Goal: Task Accomplishment & Management: Complete application form

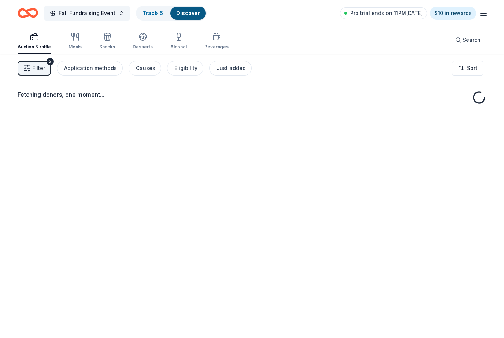
click at [104, 69] on div "Application methods" at bounding box center [90, 68] width 53 height 9
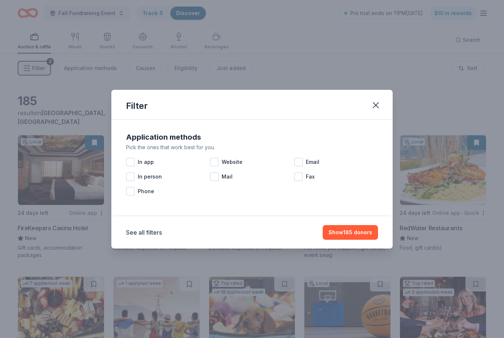
click at [381, 105] on icon "button" at bounding box center [376, 105] width 10 height 10
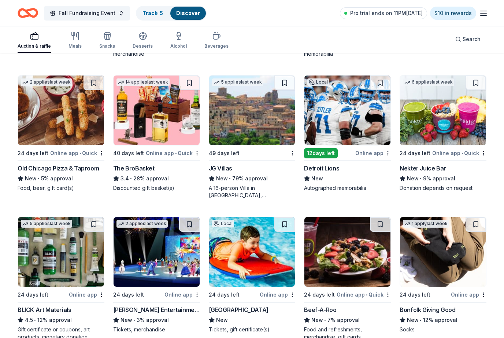
scroll to position [1334, 0]
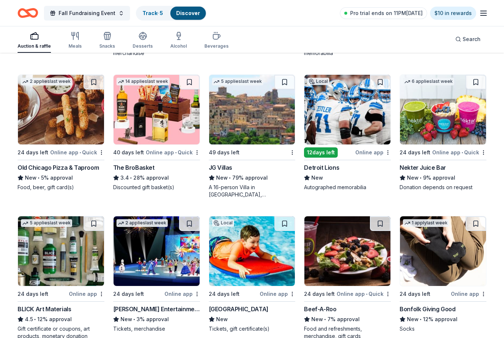
click at [482, 16] on icon "button" at bounding box center [483, 13] width 9 height 9
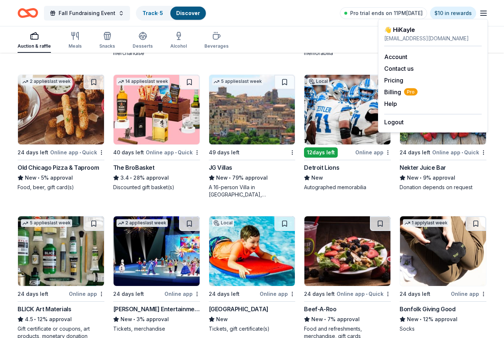
click at [488, 6] on div "Fall Fundraising Event Track · 5 Discover Pro trial ends on 11PM, 8/31 $10 in r…" at bounding box center [252, 13] width 504 height 26
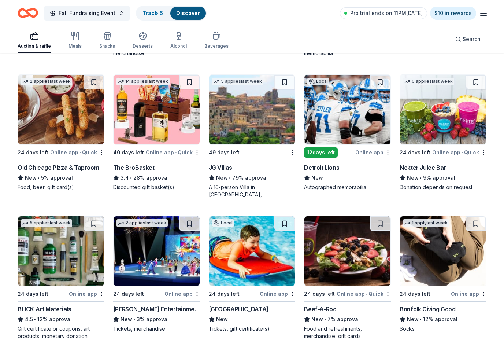
click at [482, 17] on icon "button" at bounding box center [483, 13] width 9 height 9
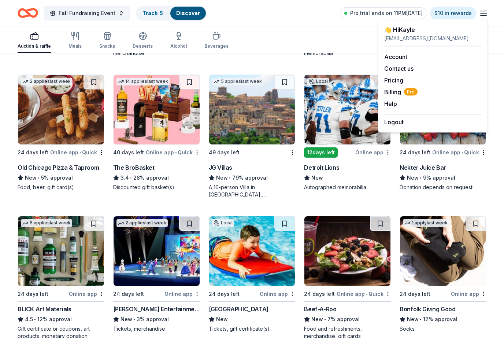
click at [403, 55] on link "Account" at bounding box center [396, 56] width 23 height 7
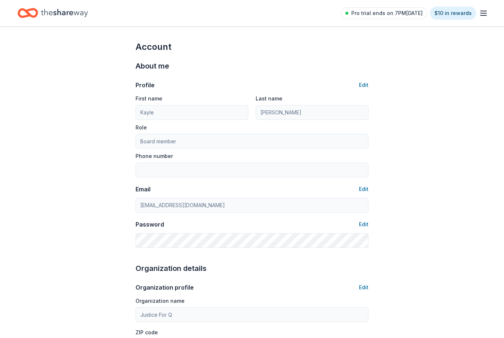
click at [488, 13] on icon "button" at bounding box center [483, 13] width 9 height 9
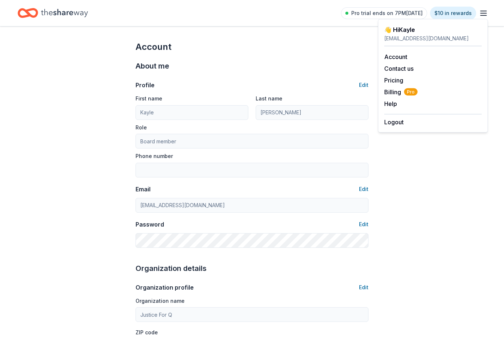
click at [397, 89] on span "Billing Pro" at bounding box center [401, 92] width 33 height 9
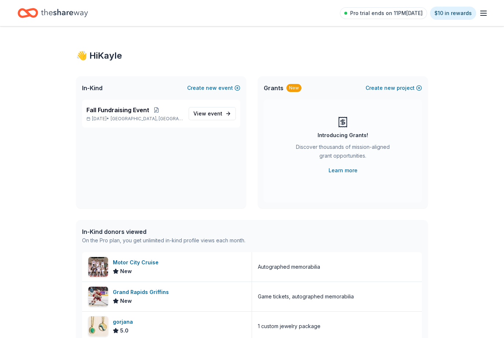
click at [349, 168] on link "Learn more" at bounding box center [343, 170] width 29 height 9
click at [220, 120] on link "View event" at bounding box center [212, 113] width 47 height 13
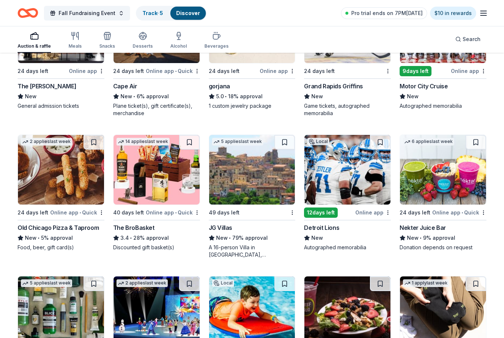
scroll to position [1274, 0]
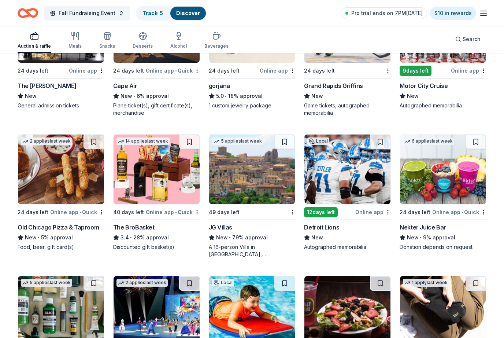
click at [75, 203] on img at bounding box center [61, 170] width 86 height 70
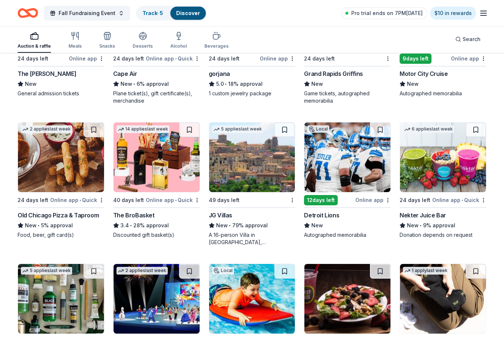
click at [160, 198] on div "Online app • Quick" at bounding box center [173, 199] width 54 height 9
click at [373, 196] on div "Online app" at bounding box center [374, 199] width 36 height 9
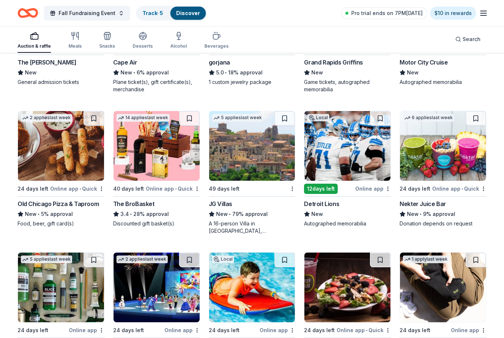
scroll to position [1306, 0]
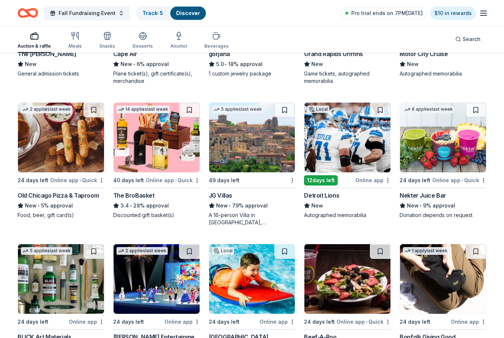
click at [447, 170] on img at bounding box center [443, 138] width 86 height 70
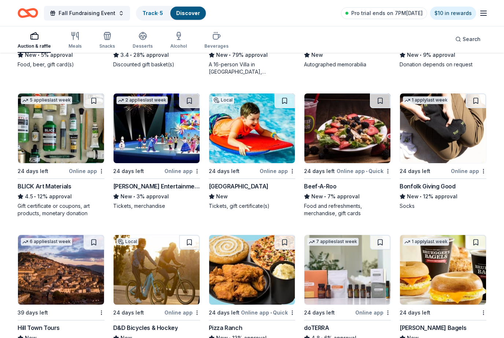
scroll to position [1458, 0]
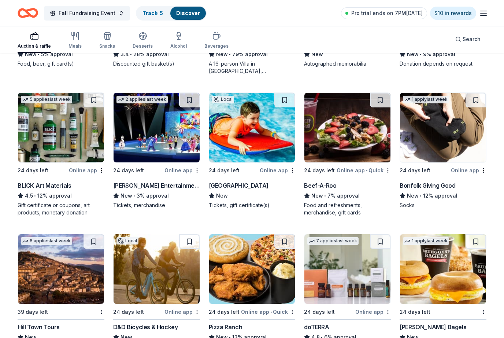
click at [29, 263] on img at bounding box center [61, 269] width 86 height 70
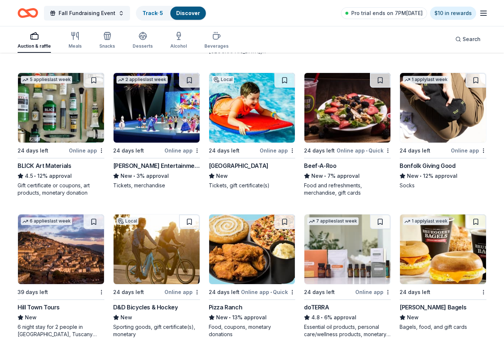
scroll to position [1477, 0]
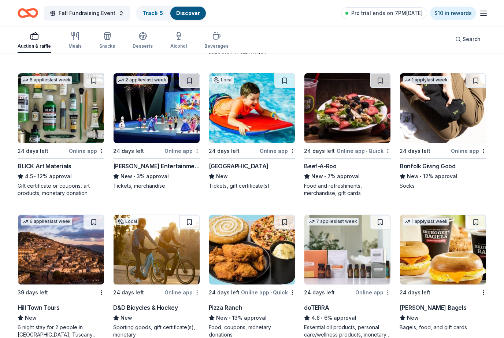
click at [81, 132] on img at bounding box center [61, 108] width 86 height 70
click at [177, 133] on img at bounding box center [157, 108] width 86 height 70
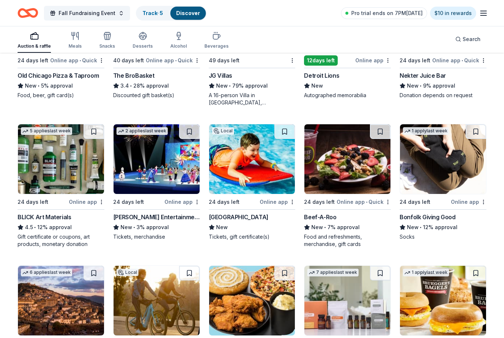
scroll to position [1426, 0]
click at [256, 172] on img at bounding box center [252, 159] width 86 height 70
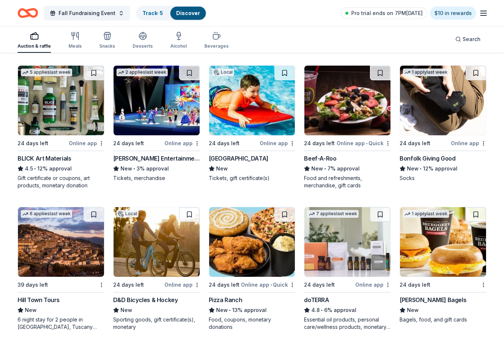
scroll to position [1485, 0]
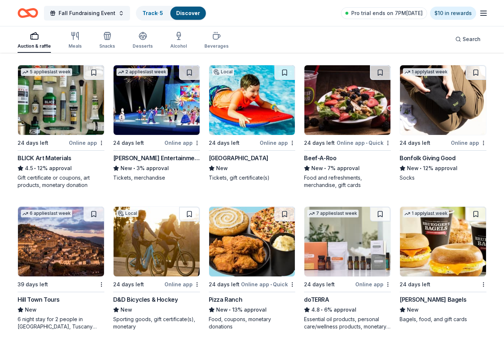
click at [340, 133] on img at bounding box center [348, 100] width 86 height 70
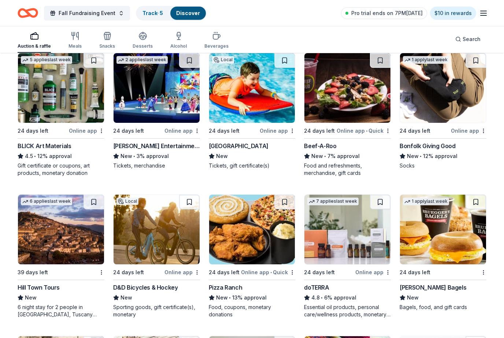
click at [446, 122] on img at bounding box center [443, 88] width 86 height 70
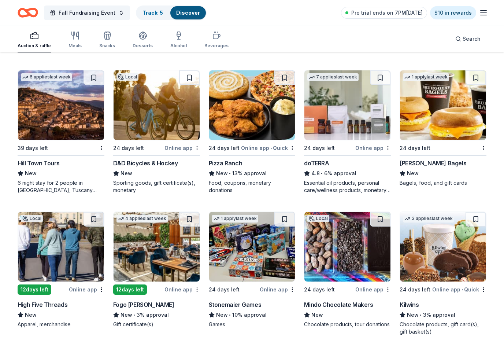
scroll to position [1621, 0]
click at [466, 40] on span "Search" at bounding box center [472, 39] width 18 height 9
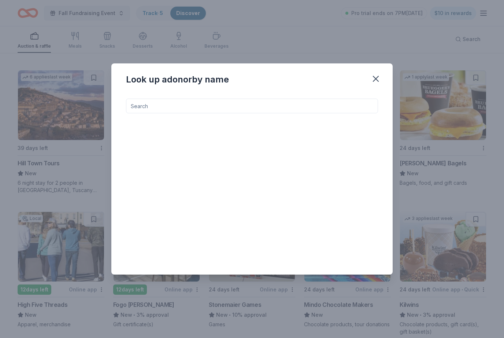
click at [297, 111] on input at bounding box center [252, 106] width 252 height 15
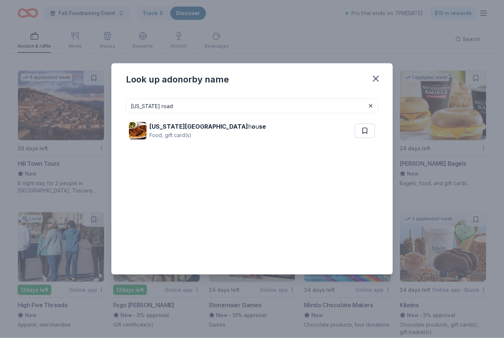
type input "Texas road"
click at [184, 130] on div "Texas Road h o u se" at bounding box center [208, 126] width 117 height 9
click at [375, 74] on icon "button" at bounding box center [376, 79] width 10 height 10
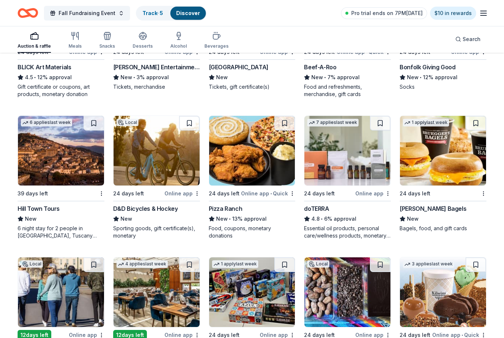
scroll to position [1600, 0]
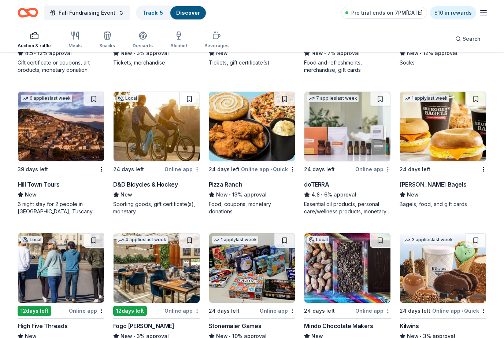
click at [474, 24] on div "Fall Fundraising Event Track · 5 Discover Pro trial ends on 7PM, 8/31 $10 in re…" at bounding box center [252, 13] width 504 height 26
click at [162, 155] on img at bounding box center [157, 127] width 86 height 70
click at [253, 140] on img at bounding box center [252, 127] width 86 height 70
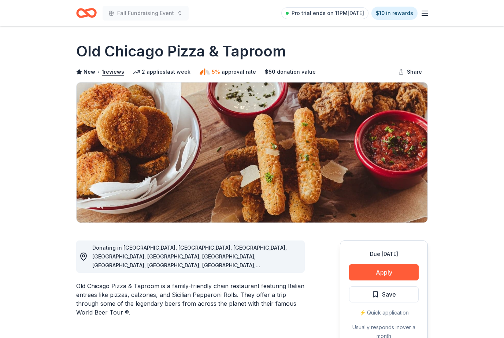
click at [381, 275] on button "Apply" at bounding box center [384, 272] width 70 height 16
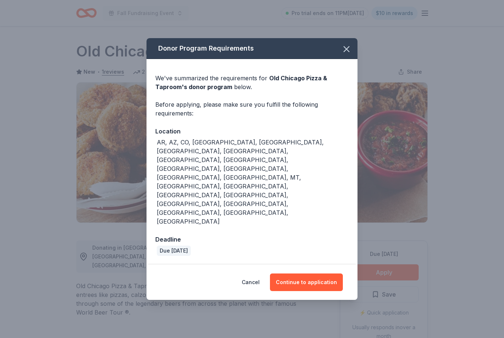
click at [315, 273] on button "Continue to application" at bounding box center [306, 282] width 73 height 18
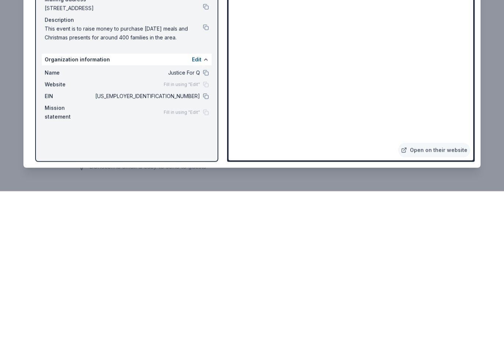
scroll to position [255, 0]
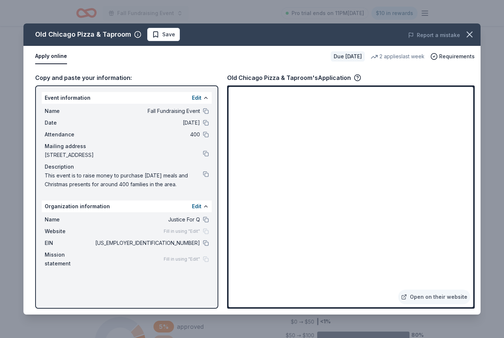
click at [470, 32] on icon "button" at bounding box center [470, 34] width 10 height 10
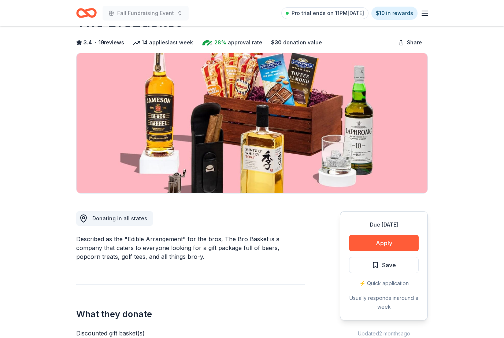
scroll to position [37, 0]
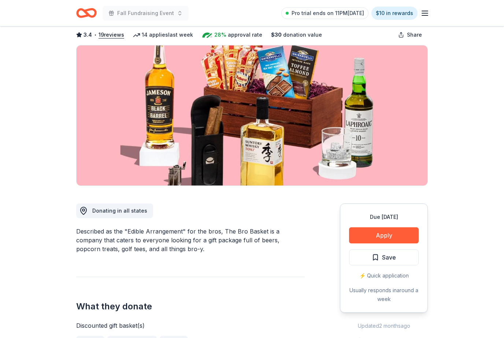
click at [386, 233] on button "Apply" at bounding box center [384, 235] width 70 height 16
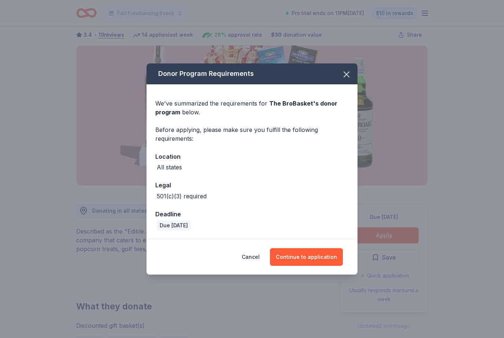
click at [318, 266] on button "Continue to application" at bounding box center [306, 257] width 73 height 18
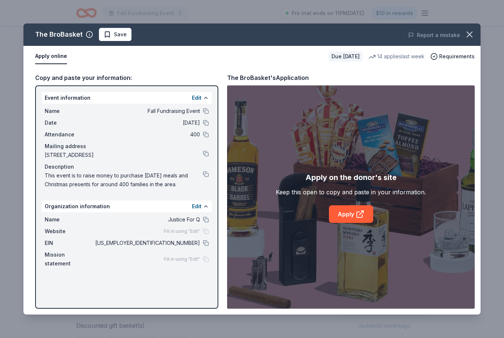
click at [358, 217] on icon at bounding box center [359, 214] width 5 height 5
click at [206, 244] on button at bounding box center [206, 243] width 6 height 6
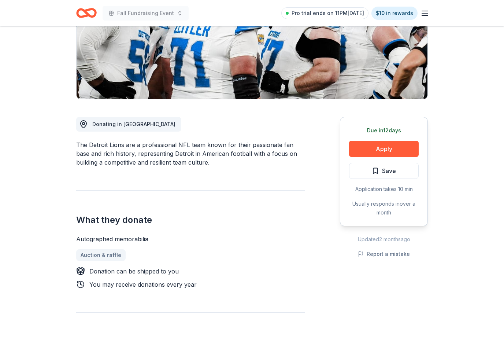
scroll to position [124, 0]
click at [386, 150] on button "Apply" at bounding box center [384, 149] width 70 height 16
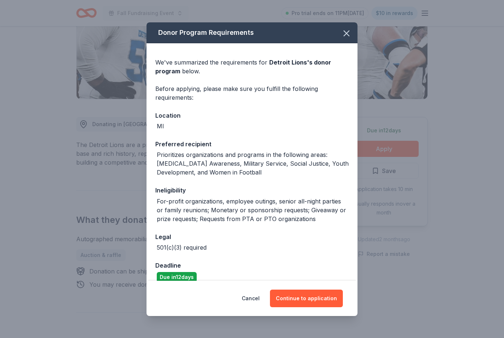
click at [308, 307] on button "Continue to application" at bounding box center [306, 299] width 73 height 18
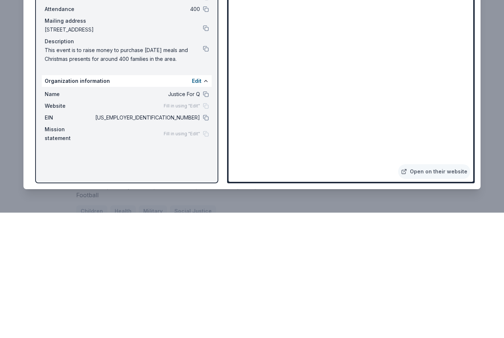
scroll to position [319, 0]
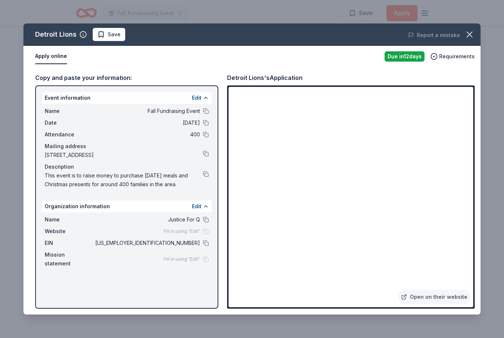
click at [208, 245] on button at bounding box center [206, 243] width 6 height 6
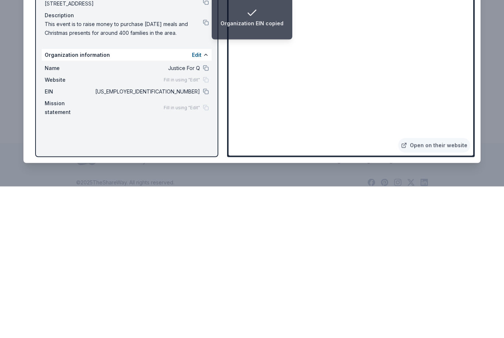
scroll to position [769, 0]
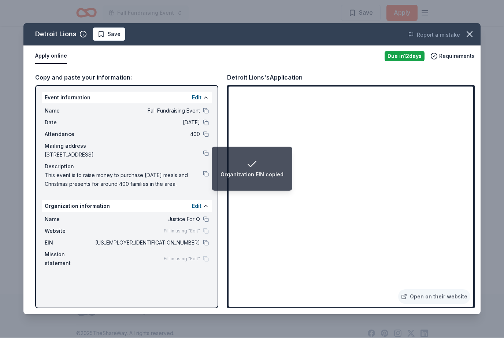
click at [473, 33] on icon "button" at bounding box center [470, 34] width 10 height 10
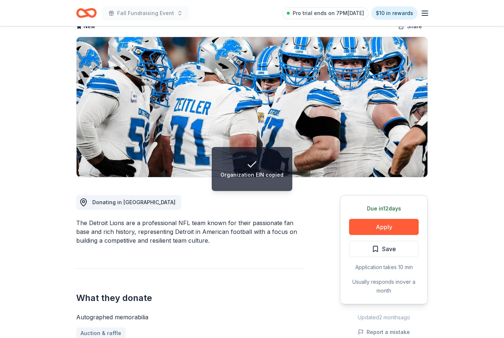
scroll to position [0, 0]
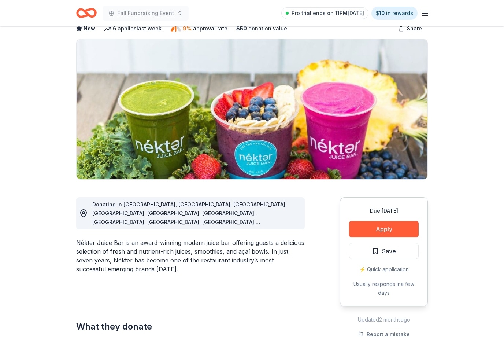
scroll to position [44, 0]
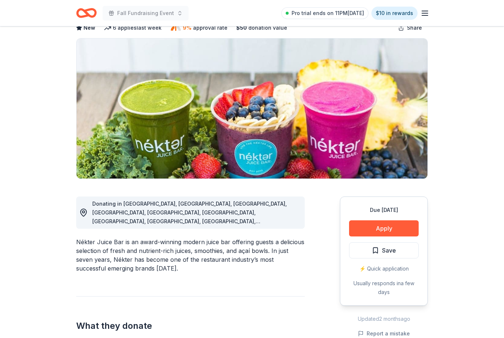
click at [365, 231] on button "Apply" at bounding box center [384, 229] width 70 height 16
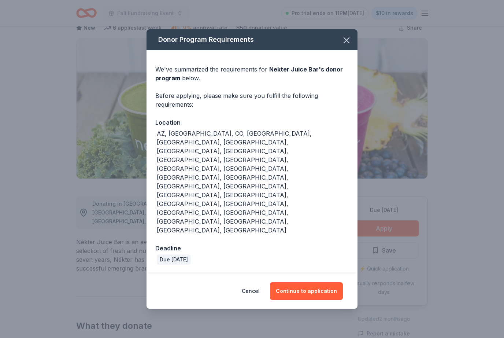
click at [312, 282] on button "Continue to application" at bounding box center [306, 291] width 73 height 18
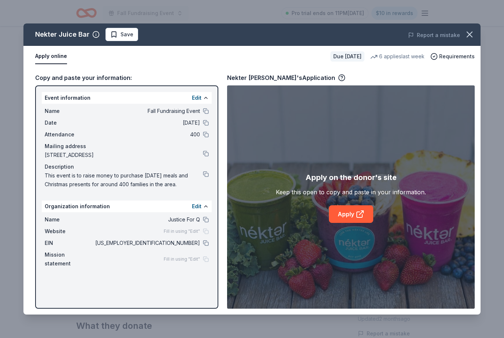
click at [349, 223] on link "Apply" at bounding box center [351, 214] width 44 height 18
click at [471, 37] on icon "button" at bounding box center [470, 34] width 10 height 10
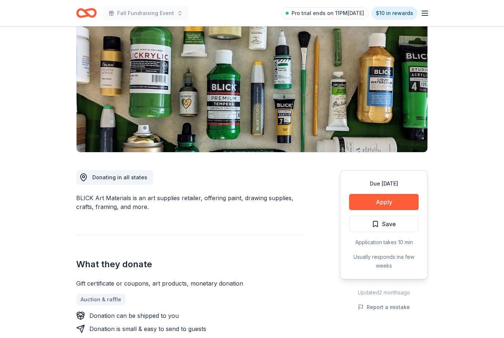
scroll to position [70, 0]
click at [384, 202] on button "Apply" at bounding box center [384, 202] width 70 height 16
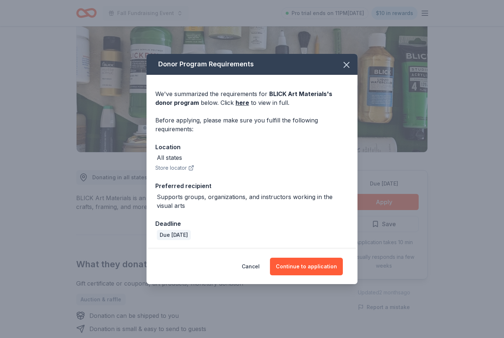
click at [317, 275] on button "Continue to application" at bounding box center [306, 267] width 73 height 18
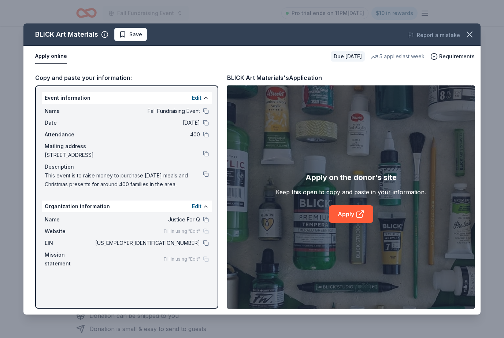
click at [357, 217] on icon at bounding box center [359, 214] width 5 height 5
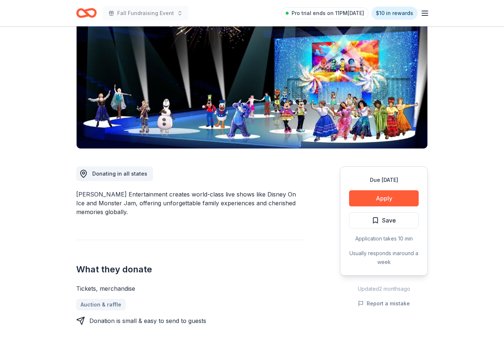
scroll to position [84, 0]
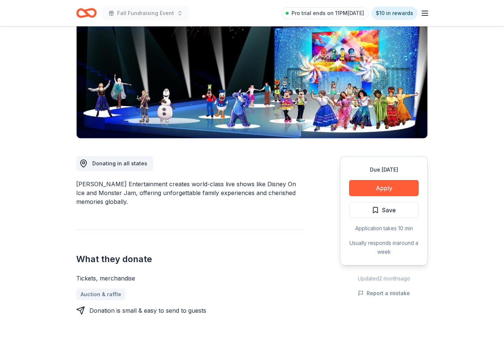
click at [392, 182] on button "Apply" at bounding box center [384, 188] width 70 height 16
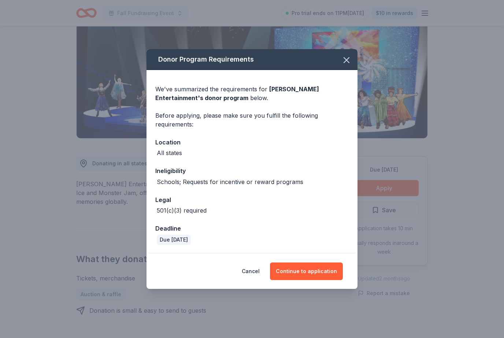
click at [310, 280] on button "Continue to application" at bounding box center [306, 271] width 73 height 18
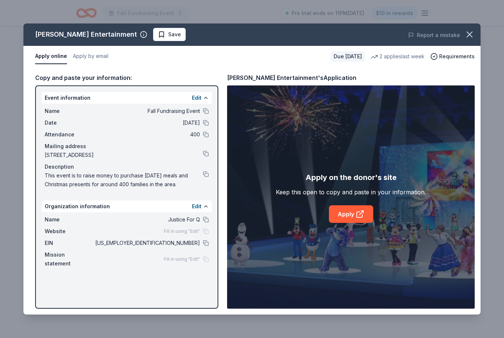
click at [345, 221] on link "Apply" at bounding box center [351, 214] width 44 height 18
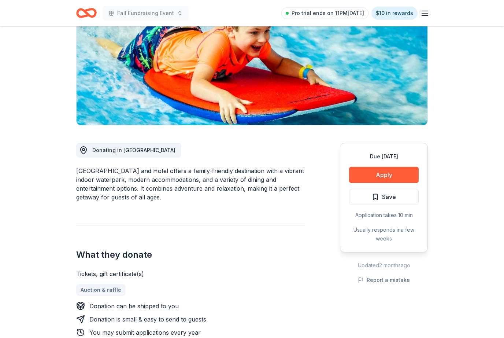
click at [398, 169] on button "Apply" at bounding box center [384, 175] width 70 height 16
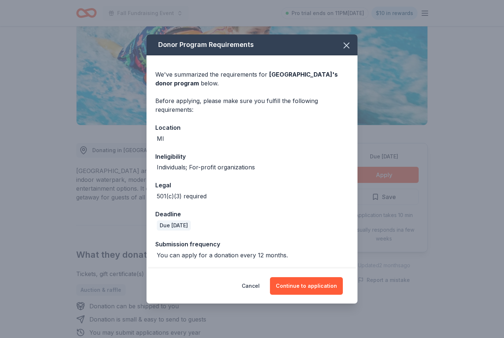
click at [329, 295] on button "Continue to application" at bounding box center [306, 286] width 73 height 18
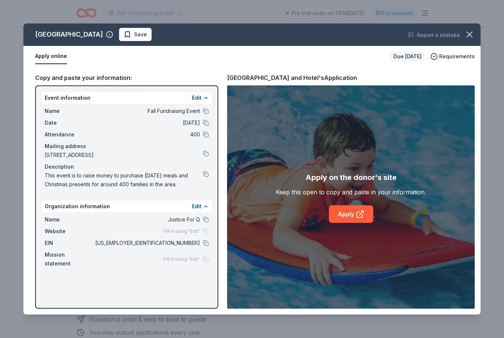
click at [364, 221] on link "Apply" at bounding box center [351, 214] width 44 height 18
click at [209, 241] on button at bounding box center [206, 243] width 6 height 6
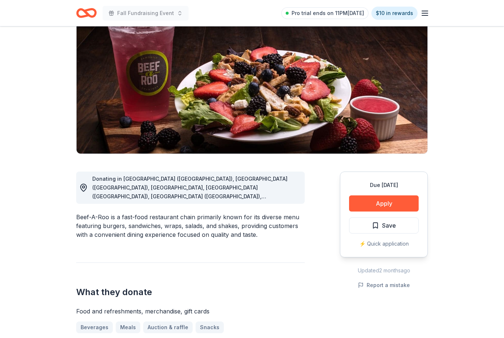
scroll to position [71, 0]
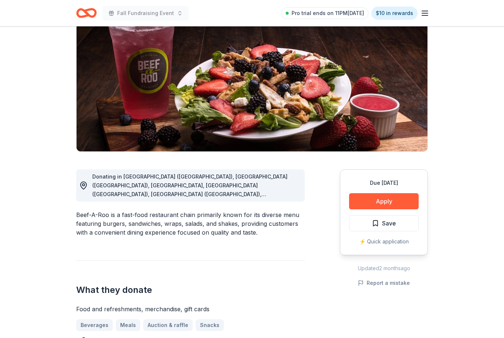
click at [392, 207] on button "Apply" at bounding box center [384, 201] width 70 height 16
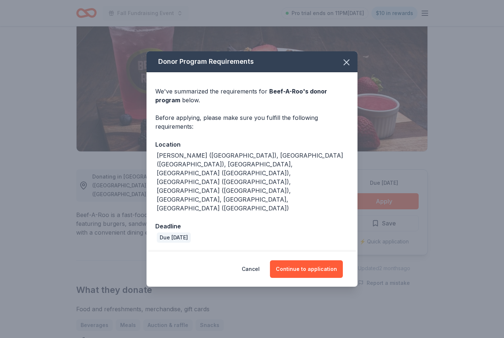
click at [322, 260] on button "Continue to application" at bounding box center [306, 269] width 73 height 18
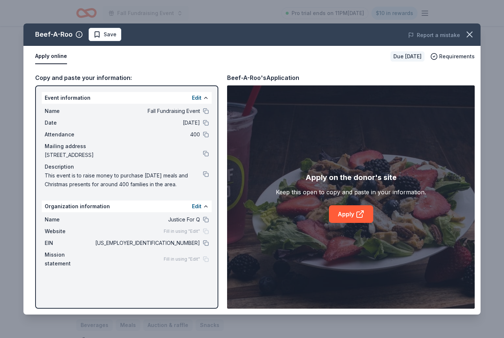
click at [358, 220] on link "Apply" at bounding box center [351, 214] width 44 height 18
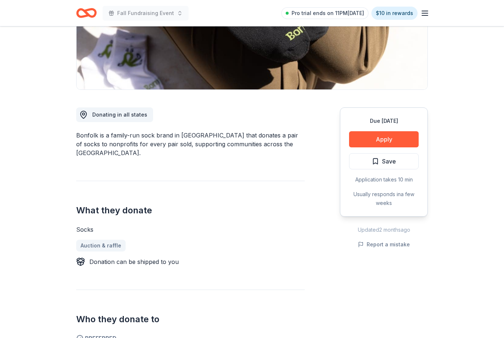
scroll to position [133, 0]
click at [382, 145] on button "Apply" at bounding box center [384, 139] width 70 height 16
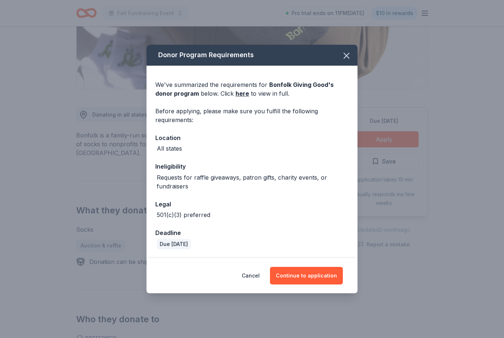
click at [304, 293] on div "Cancel Continue to application" at bounding box center [252, 275] width 211 height 35
click at [302, 284] on button "Continue to application" at bounding box center [306, 276] width 73 height 18
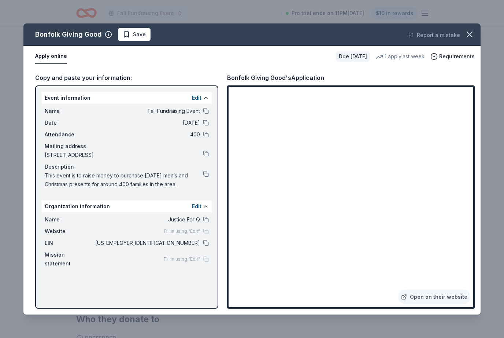
click at [470, 33] on icon "button" at bounding box center [470, 34] width 10 height 10
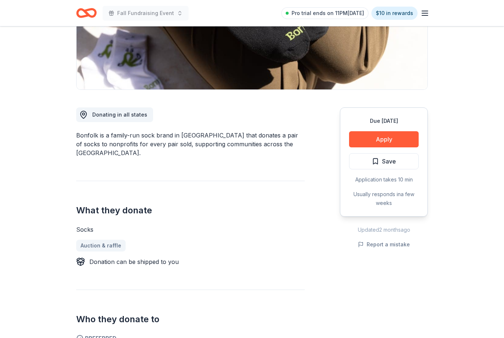
click at [396, 142] on button "Apply" at bounding box center [384, 139] width 70 height 16
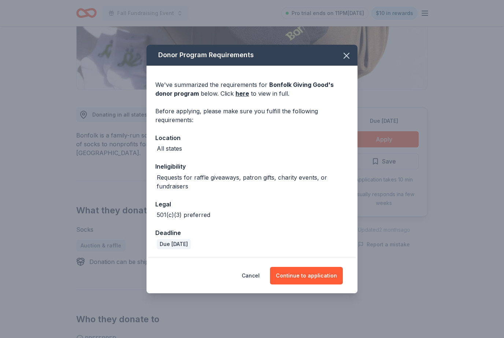
click at [316, 283] on button "Continue to application" at bounding box center [306, 276] width 73 height 18
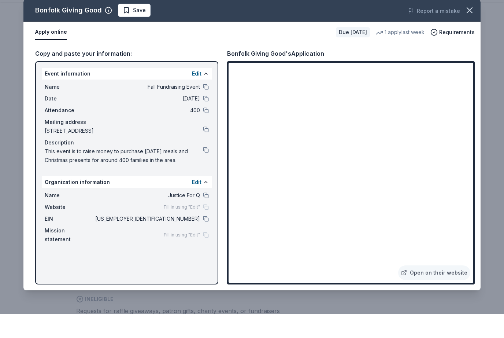
scroll to position [231, 0]
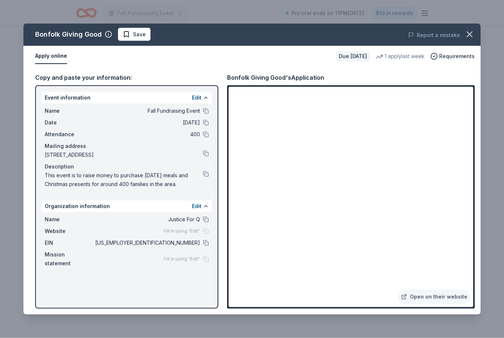
click at [473, 38] on icon "button" at bounding box center [470, 34] width 10 height 10
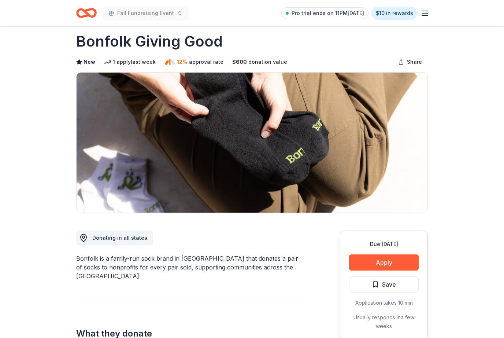
scroll to position [0, 0]
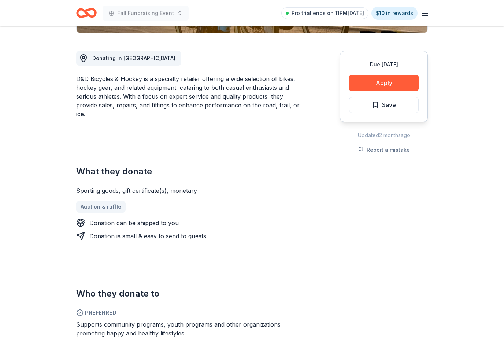
scroll to position [188, 0]
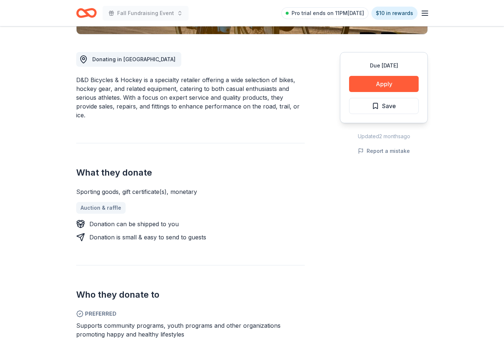
click at [403, 84] on button "Apply" at bounding box center [384, 84] width 70 height 16
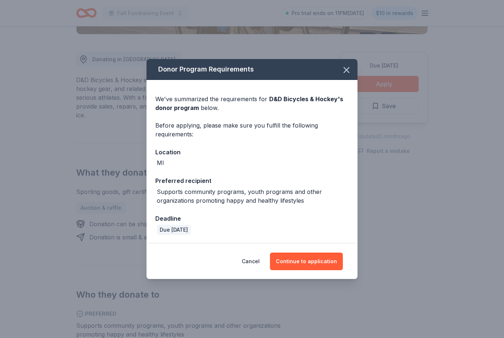
click at [320, 270] on button "Continue to application" at bounding box center [306, 262] width 73 height 18
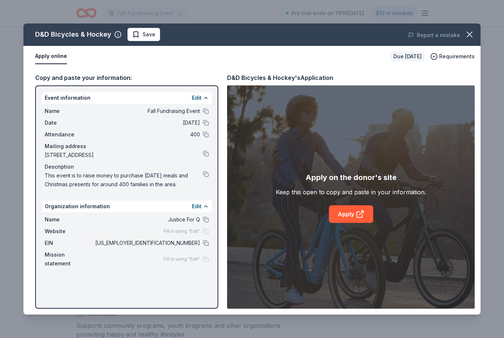
click at [354, 222] on link "Apply" at bounding box center [351, 214] width 44 height 18
click at [470, 30] on icon "button" at bounding box center [470, 34] width 10 height 10
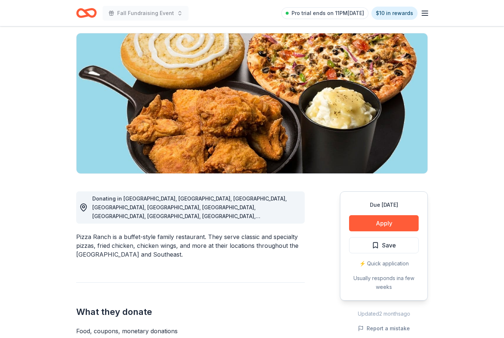
scroll to position [48, 0]
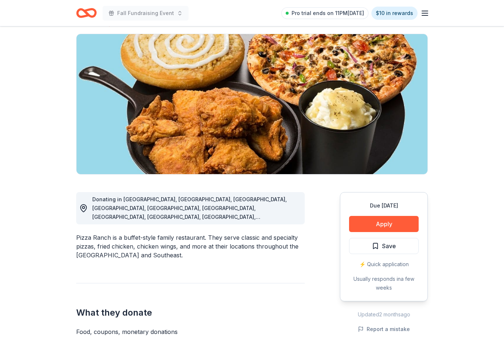
click at [389, 221] on button "Apply" at bounding box center [384, 224] width 70 height 16
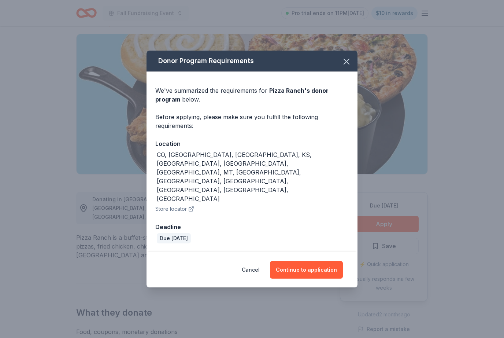
click at [318, 262] on button "Continue to application" at bounding box center [306, 270] width 73 height 18
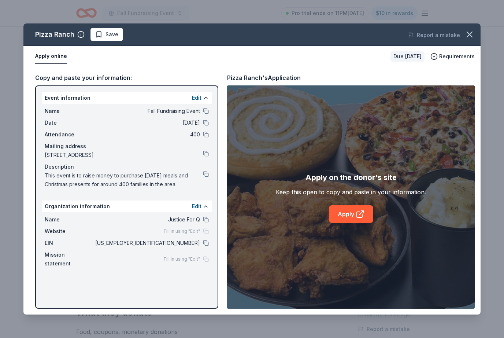
click at [358, 217] on icon at bounding box center [359, 214] width 5 height 5
click at [474, 33] on icon "button" at bounding box center [470, 34] width 10 height 10
